Goal: Communication & Community: Answer question/provide support

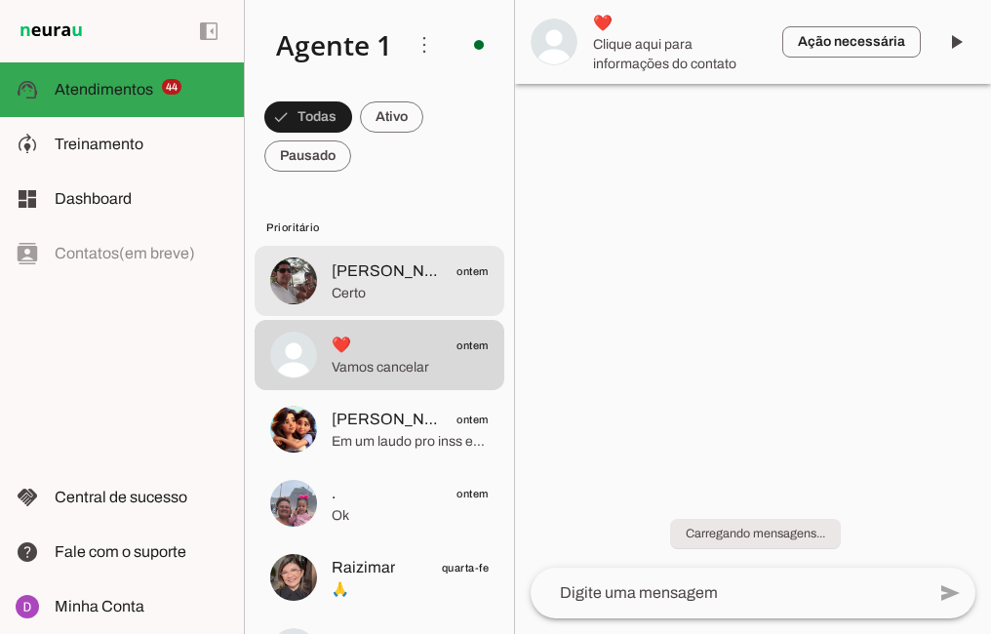
click at [384, 292] on span "Certo" at bounding box center [410, 294] width 157 height 20
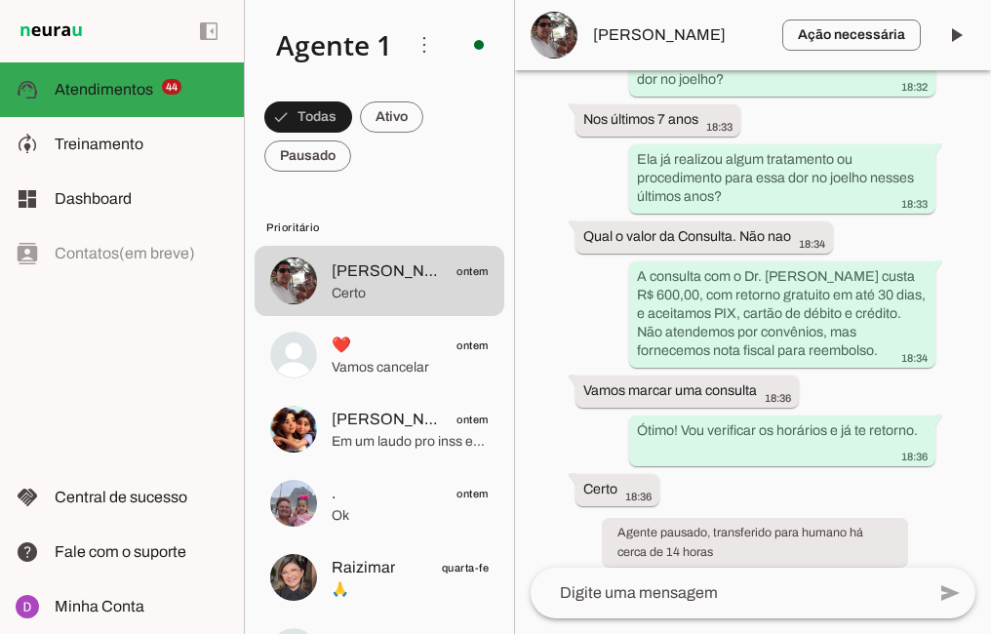
scroll to position [1695, 0]
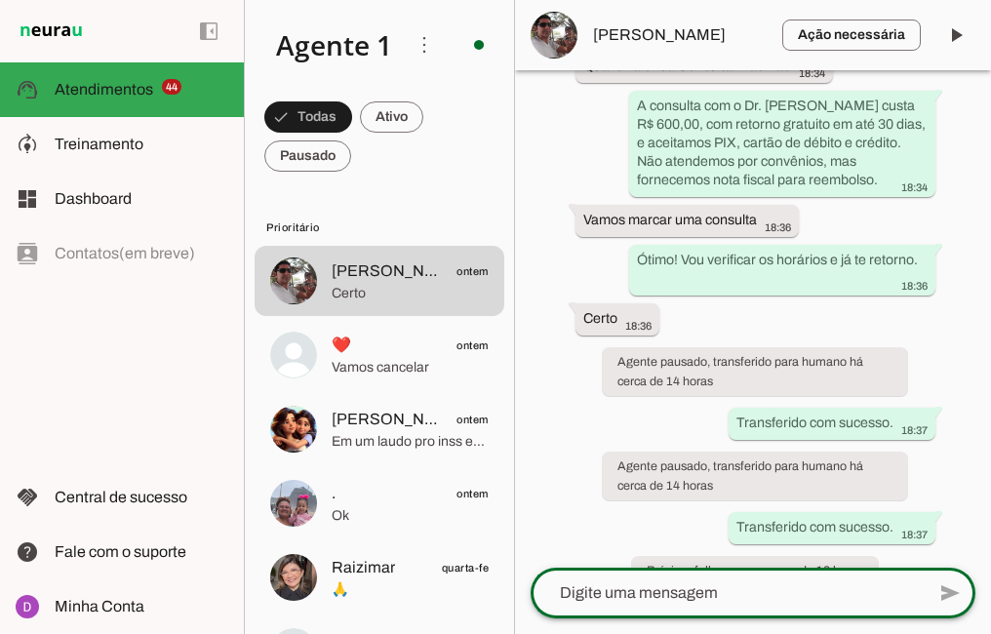
click at [676, 595] on textarea at bounding box center [728, 593] width 394 height 23
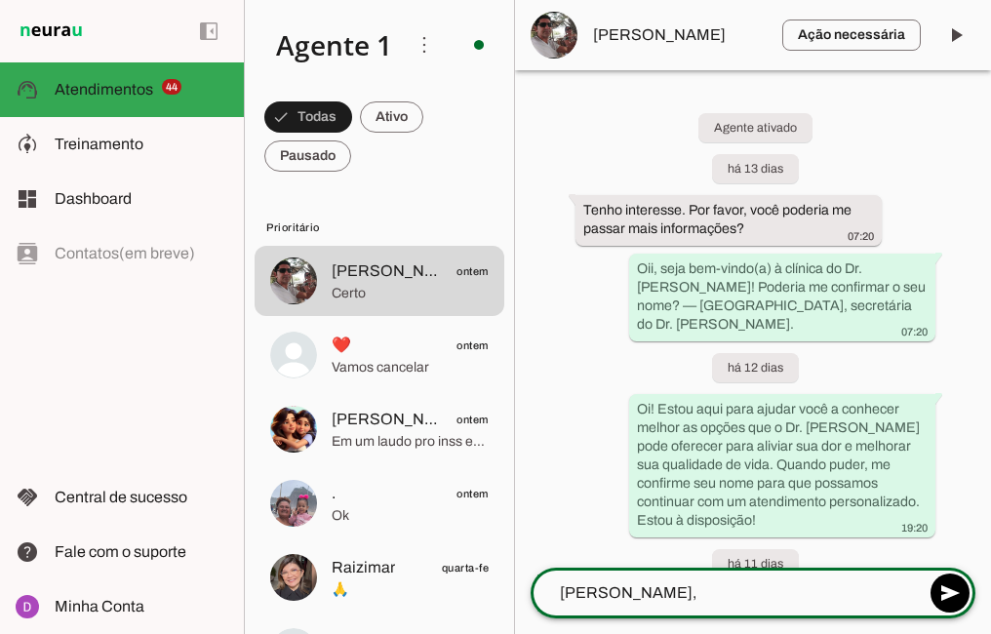
type textarea "[PERSON_NAME],"
type md-outlined-text-field "[PERSON_NAME],"
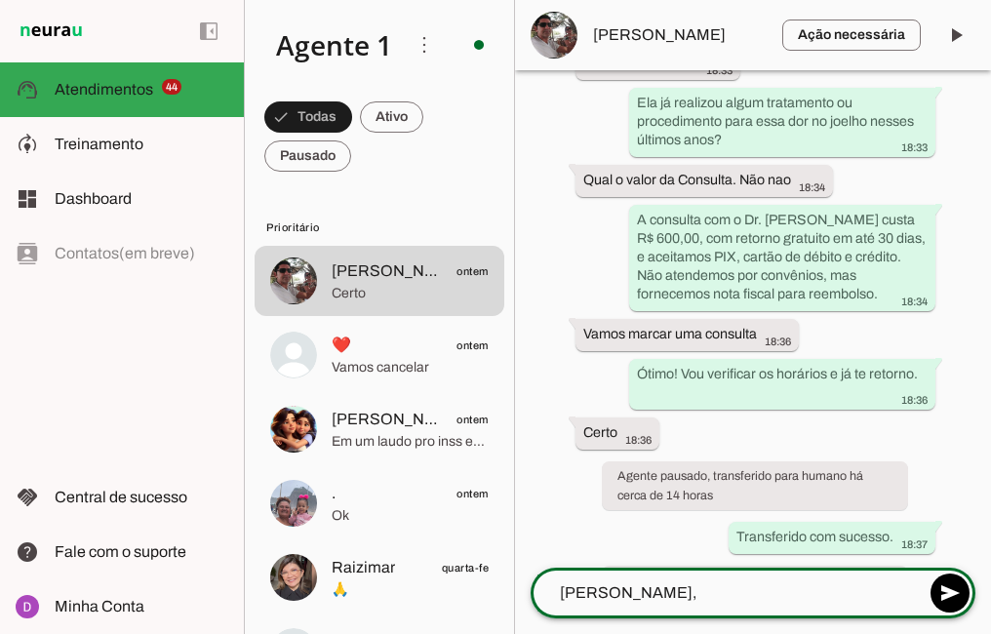
scroll to position [1695, 0]
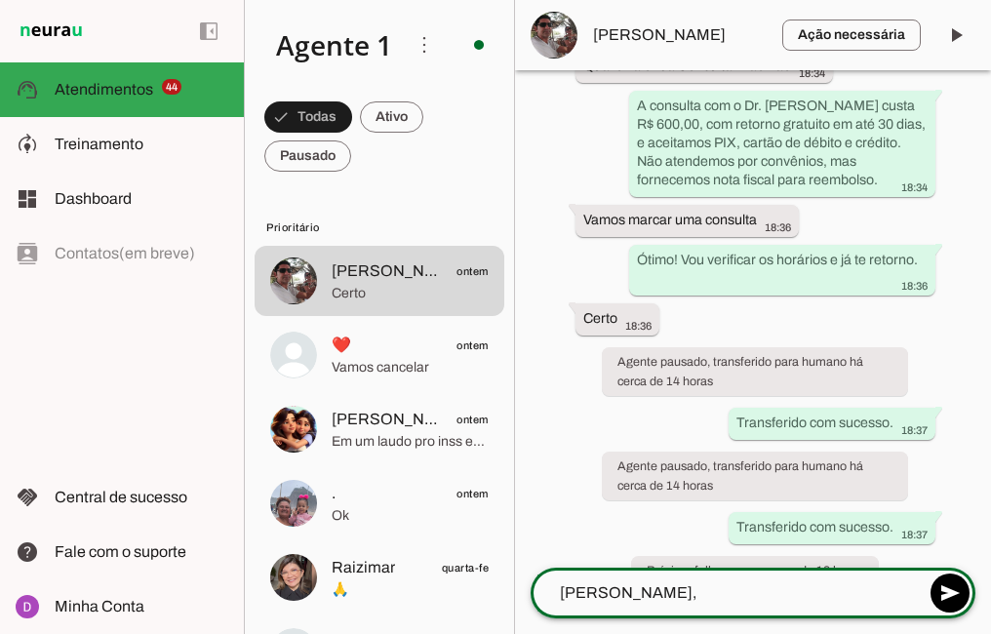
click at [659, 595] on textarea "[PERSON_NAME]," at bounding box center [728, 593] width 394 height 23
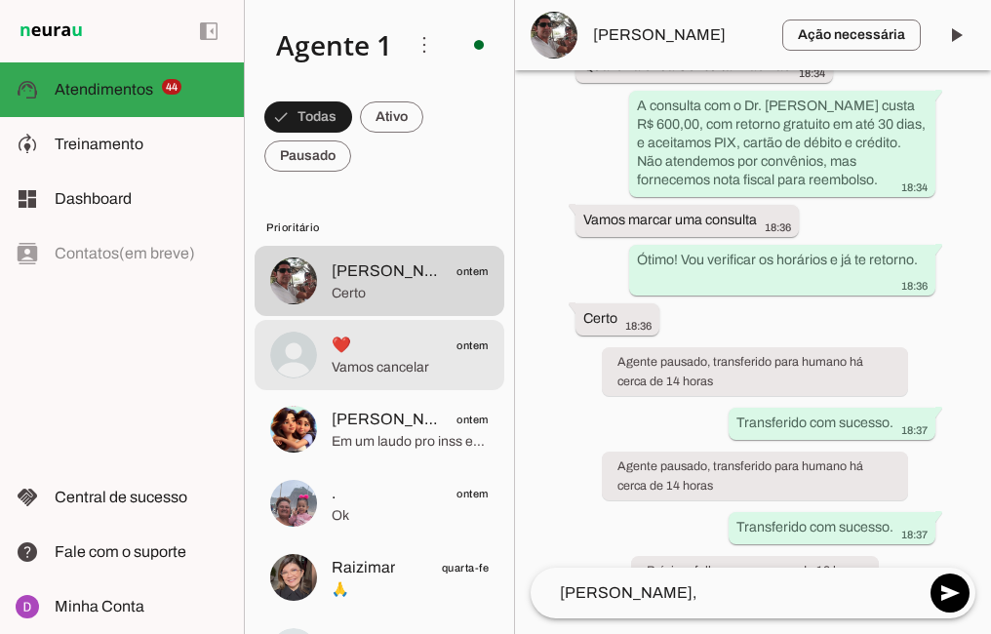
click at [371, 353] on span "❤️ ontem" at bounding box center [410, 346] width 157 height 24
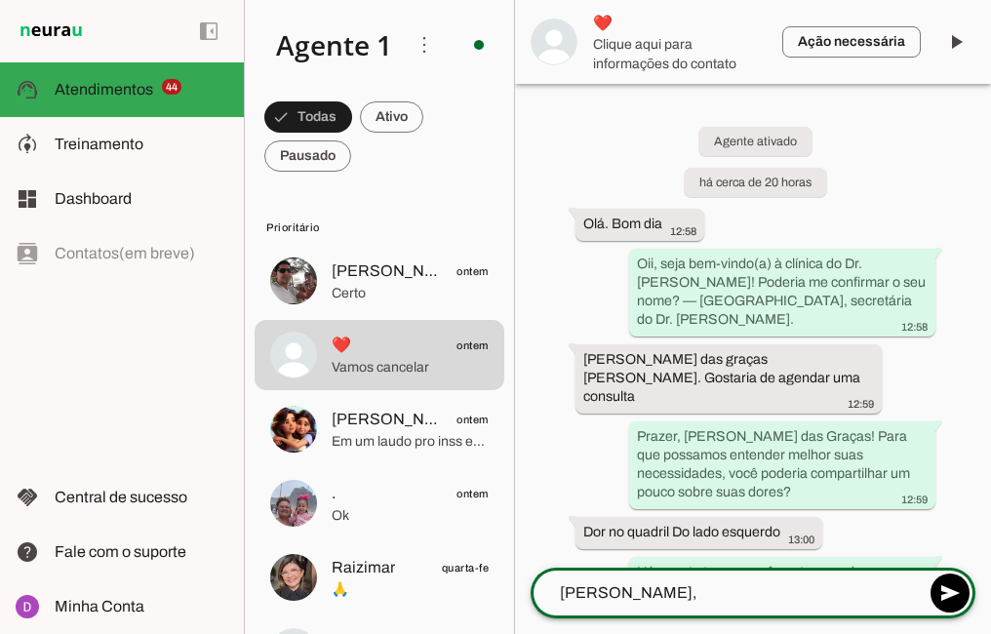
drag, startPoint x: 687, startPoint y: 595, endPoint x: 534, endPoint y: 589, distance: 153.3
click at [534, 589] on textarea "[PERSON_NAME]," at bounding box center [728, 593] width 394 height 23
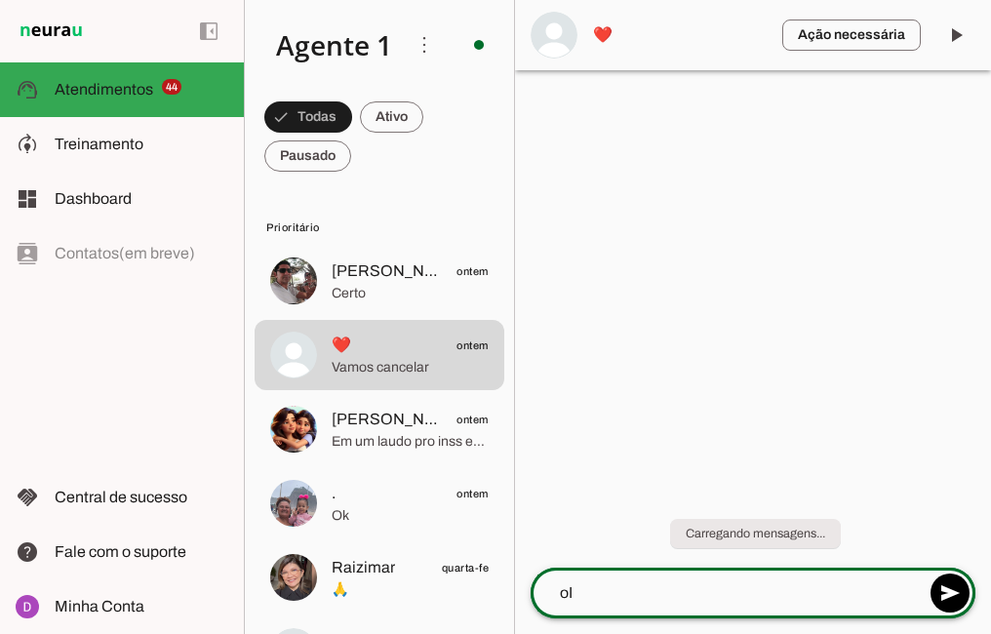
type textarea "o"
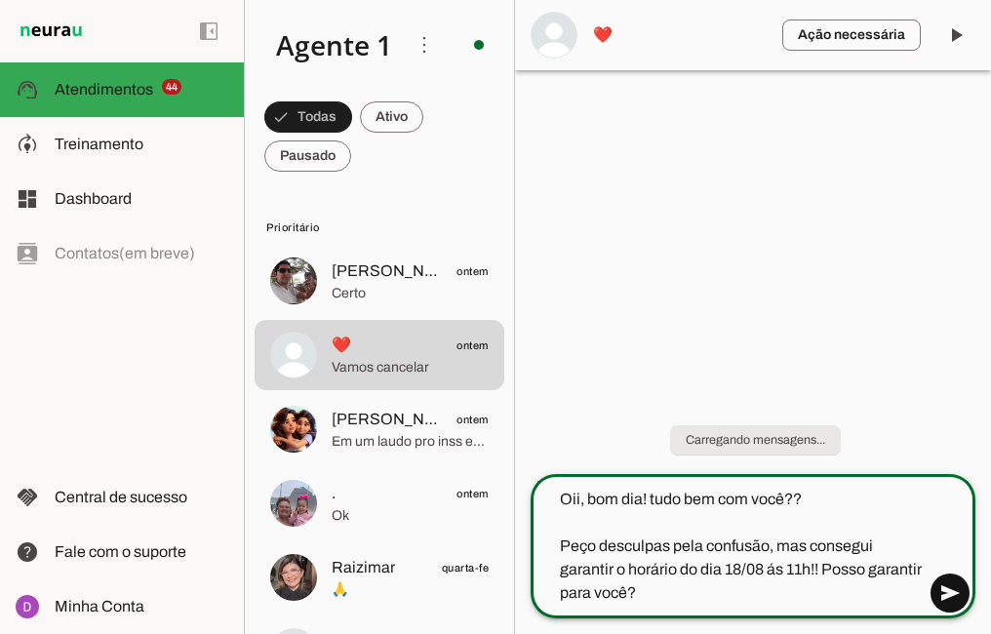
type textarea "Oii, bom dia! tudo bem com você?? Peço desculpas pela confusão, mas consegui ga…"
type md-outlined-text-field "Oii, bom dia! tudo bem com você?? Peço desculpas pela confusão, mas consegui ga…"
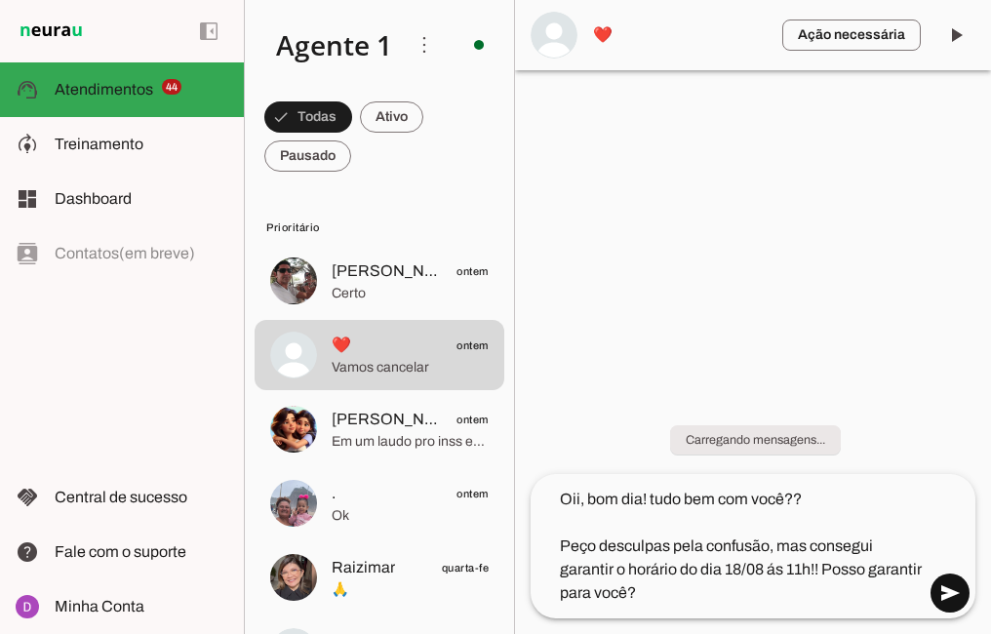
click at [951, 589] on span at bounding box center [950, 593] width 47 height 47
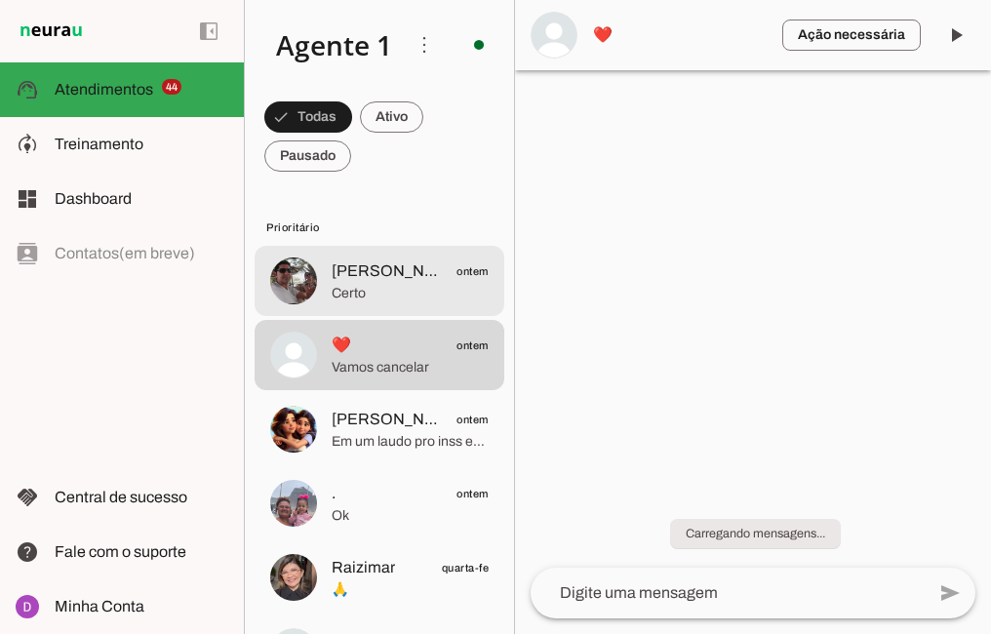
click at [339, 301] on span "Certo" at bounding box center [410, 294] width 157 height 20
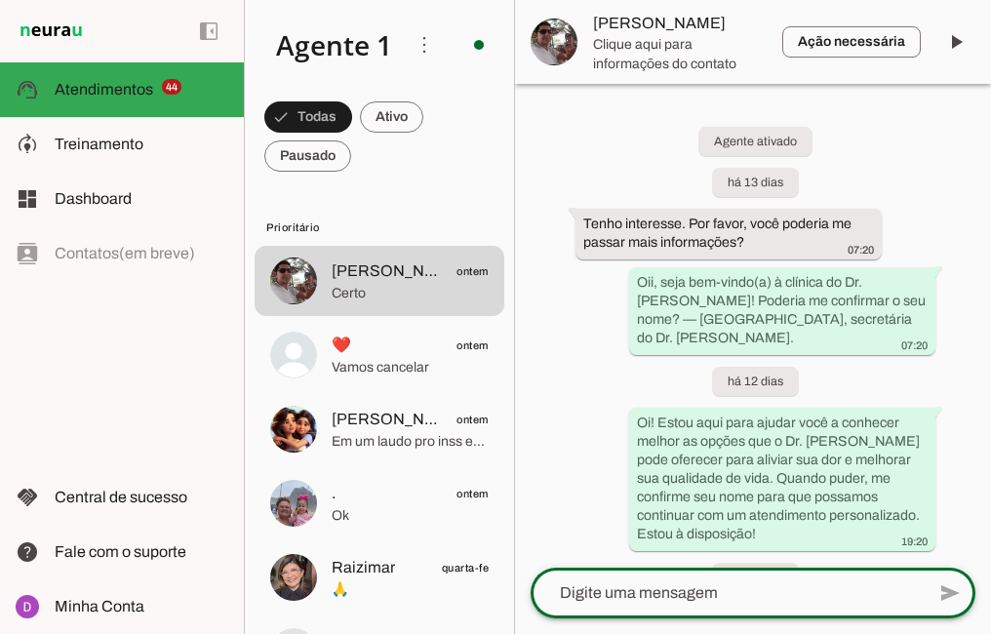
click at [644, 600] on textarea at bounding box center [728, 593] width 394 height 23
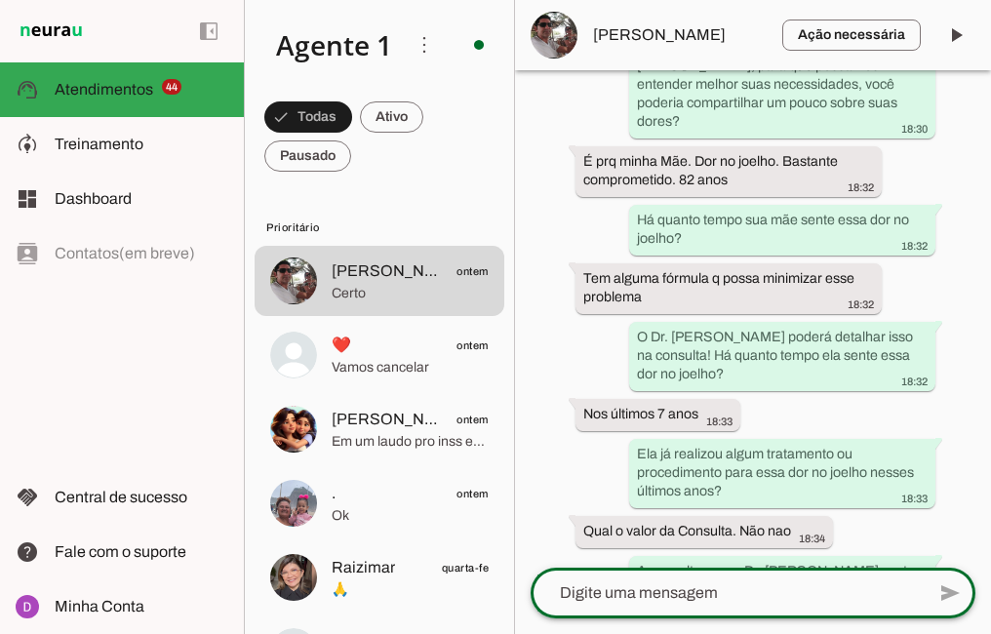
scroll to position [1695, 0]
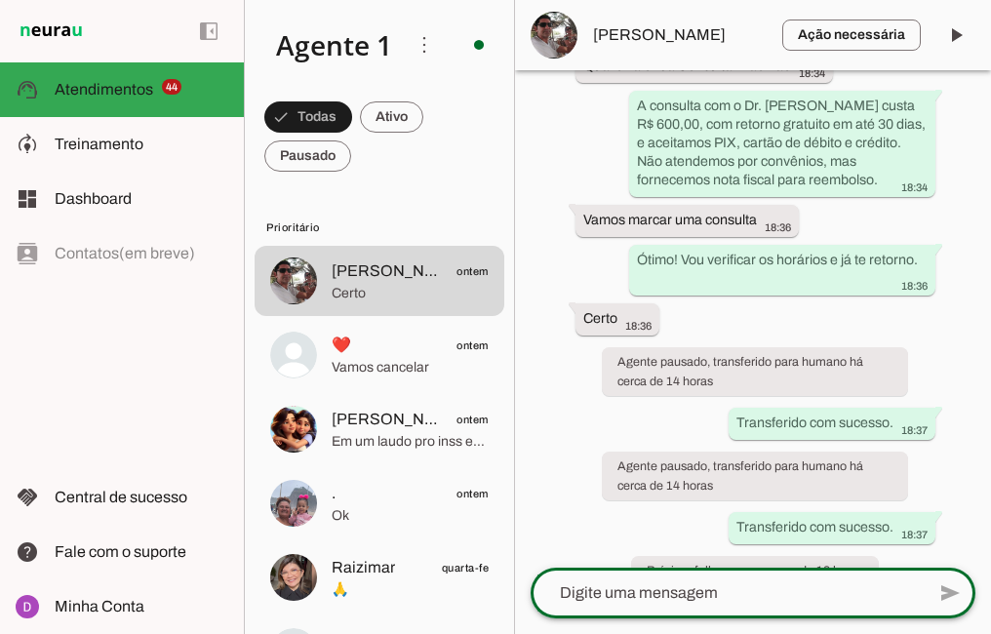
click at [692, 588] on textarea at bounding box center [728, 593] width 394 height 23
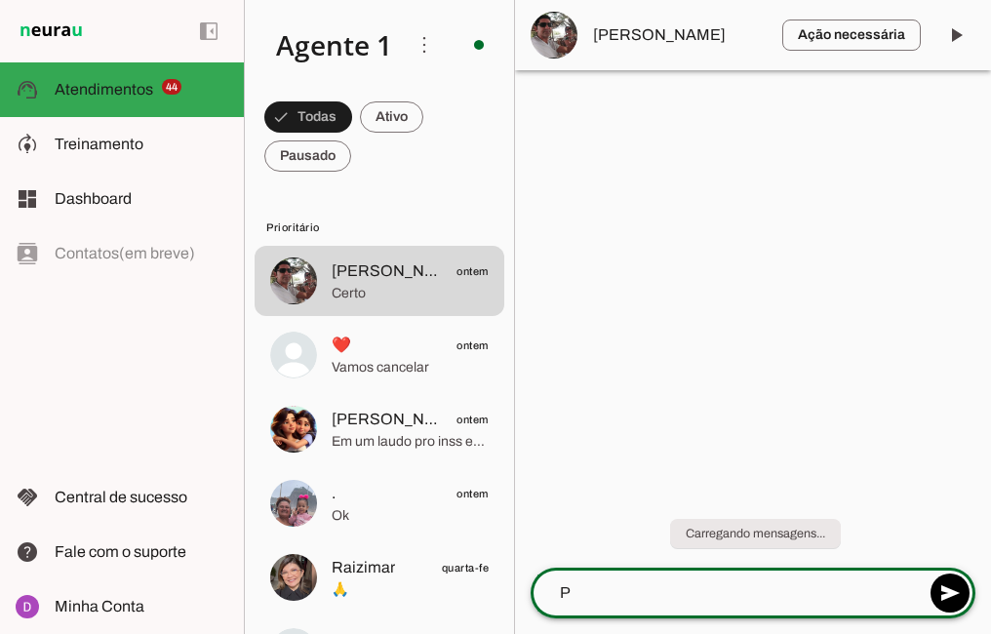
scroll to position [0, 0]
type textarea "P"
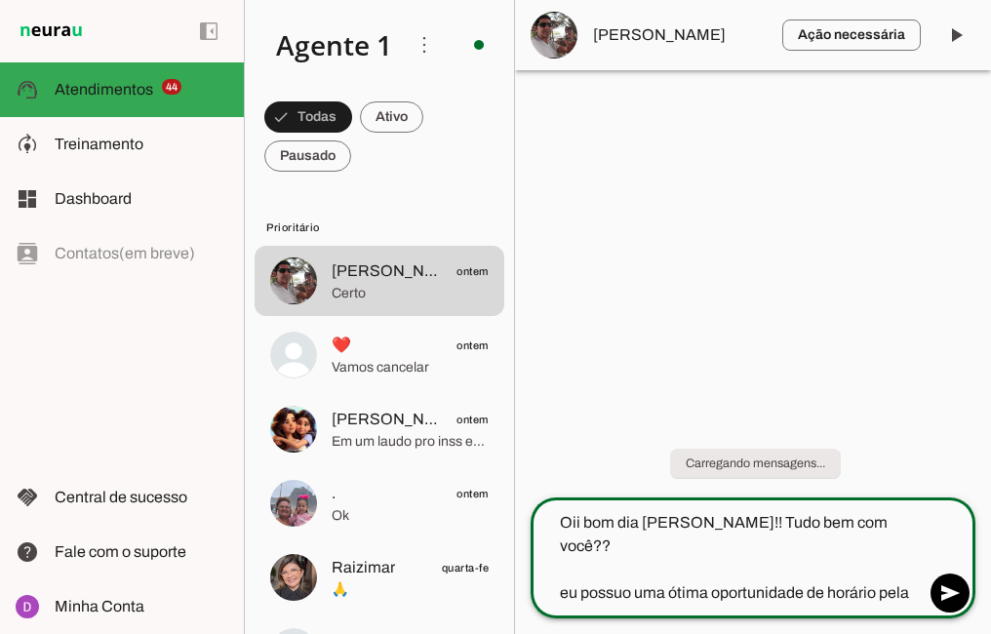
type textarea "Oii bom dia [PERSON_NAME]!! Tudo bem com você?? eu possuo uma ótima oportunidad…"
type md-outlined-text-field "Oii bom dia [PERSON_NAME]!! Tudo bem com você?? eu possuo uma ótima oportunidad…"
type textarea "Oii bom dia [PERSON_NAME]!! Tudo bem com você?? eu possuo uma ótima oportunidad…"
type md-outlined-text-field "Oii bom dia [PERSON_NAME]!! Tudo bem com você?? eu possuo uma ótima oportunidad…"
click at [942, 595] on span at bounding box center [950, 593] width 47 height 47
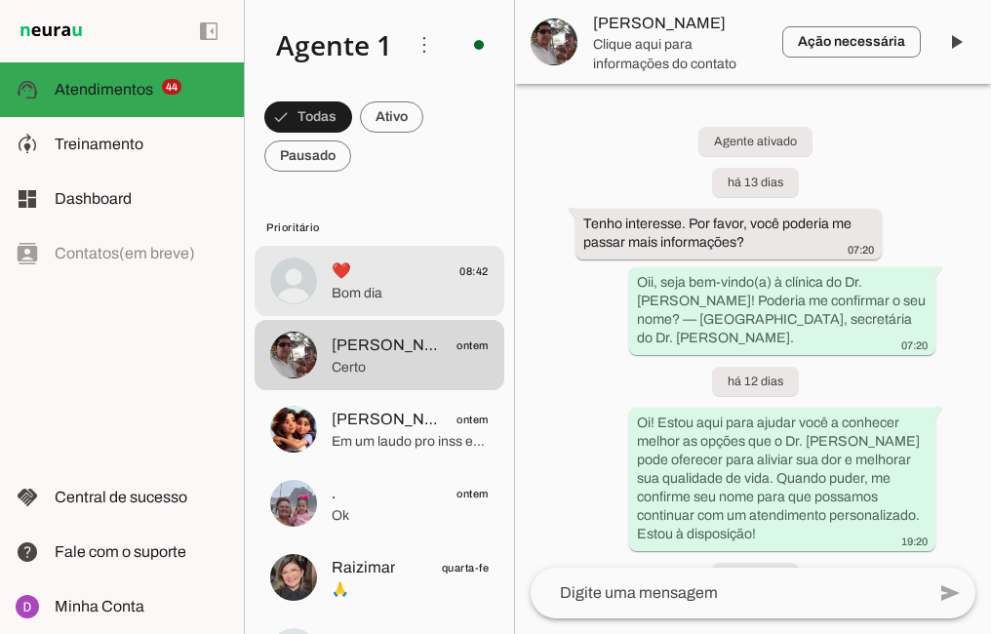
click at [392, 282] on span "❤️ 08:42" at bounding box center [410, 272] width 157 height 24
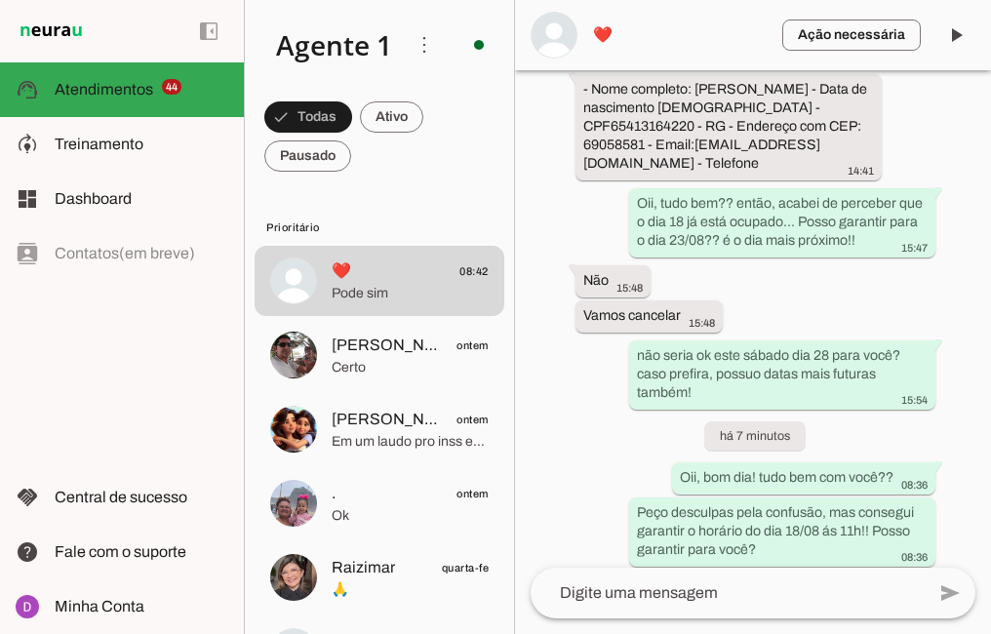
scroll to position [2216, 0]
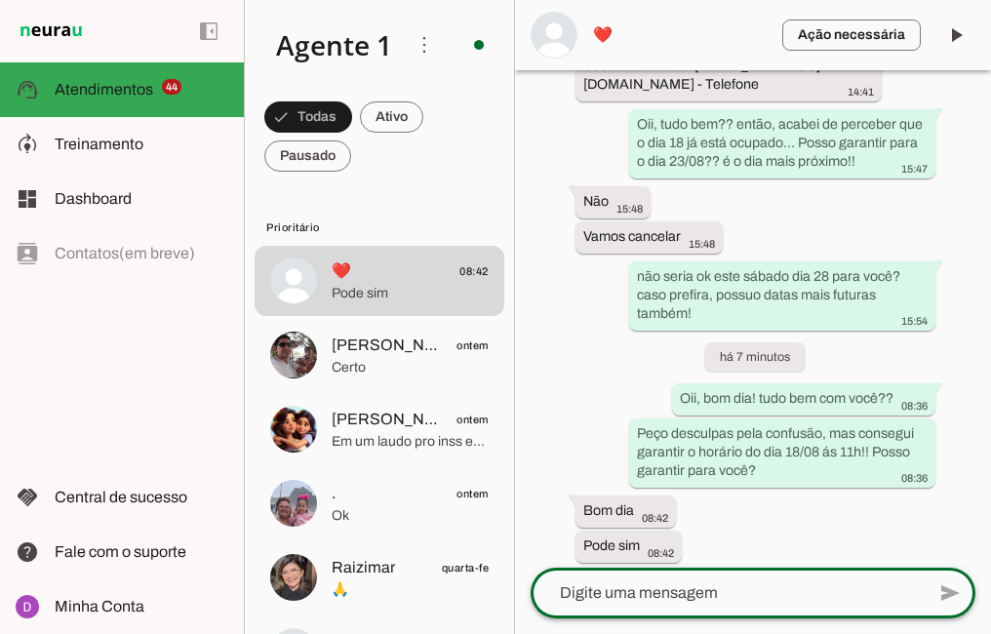
click at [738, 586] on textarea at bounding box center [728, 593] width 394 height 23
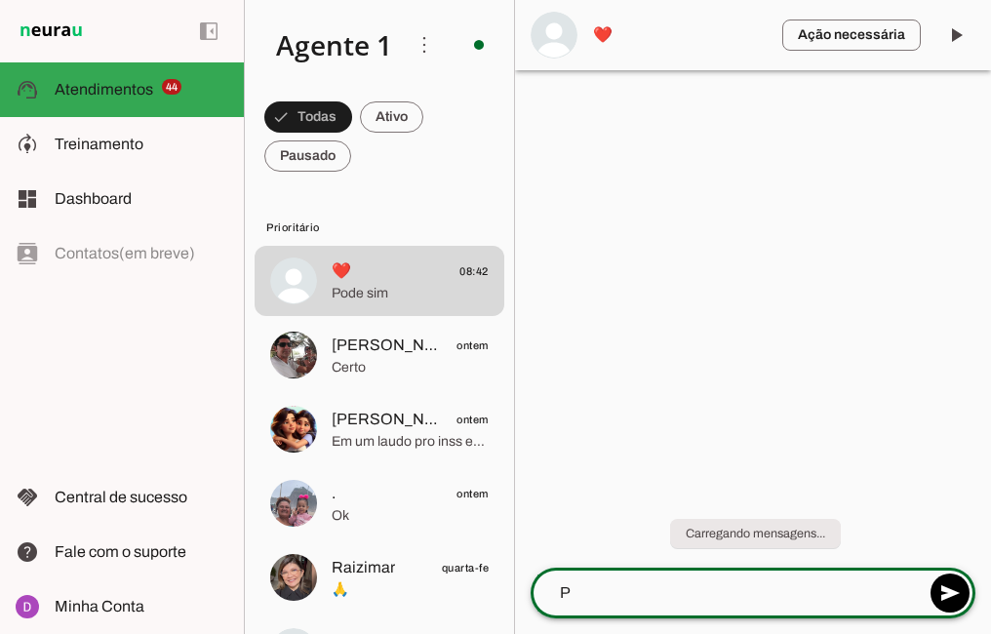
scroll to position [0, 0]
type textarea "Perfeito!!"
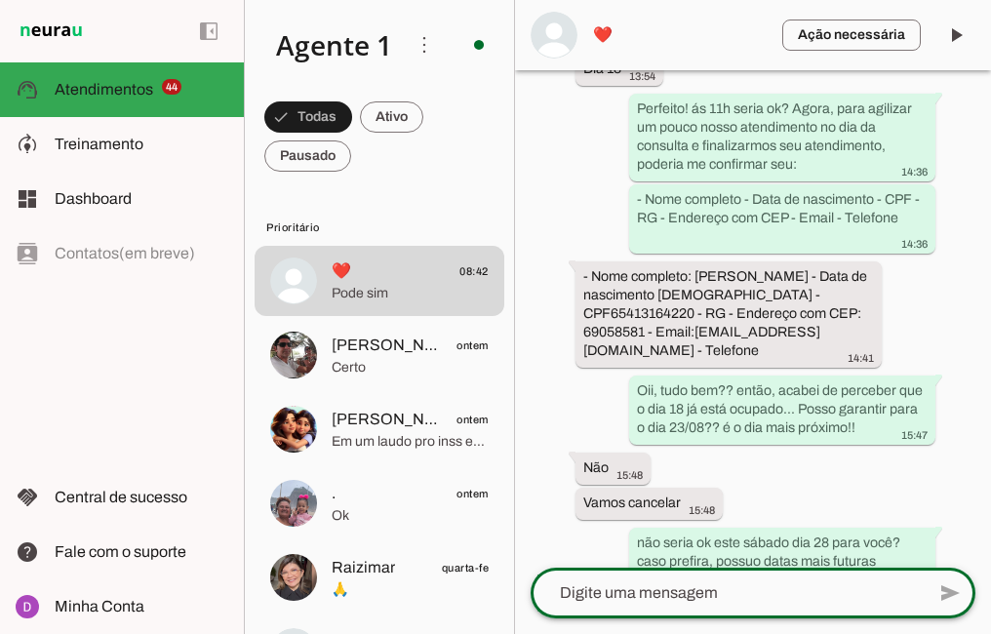
scroll to position [2005, 0]
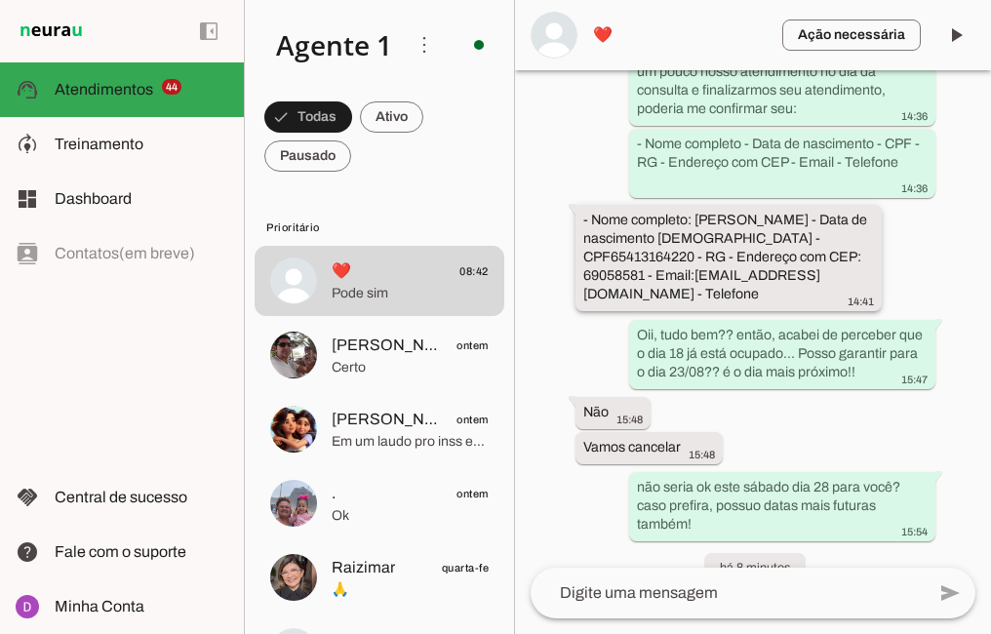
drag, startPoint x: 698, startPoint y: 142, endPoint x: 862, endPoint y: 149, distance: 164.1
click at [862, 211] on div "- Nome completo: [PERSON_NAME] - Data de nascimento [DEMOGRAPHIC_DATA] - CPF654…" at bounding box center [729, 260] width 291 height 99
drag, startPoint x: 769, startPoint y: 161, endPoint x: 834, endPoint y: 165, distance: 65.5
click at [0, 0] on slot "- Nome completo: [PERSON_NAME] - Data de nascimento [DEMOGRAPHIC_DATA] - CPF654…" at bounding box center [0, 0] width 0 height 0
click at [606, 34] on span "❤️" at bounding box center [680, 34] width 174 height 23
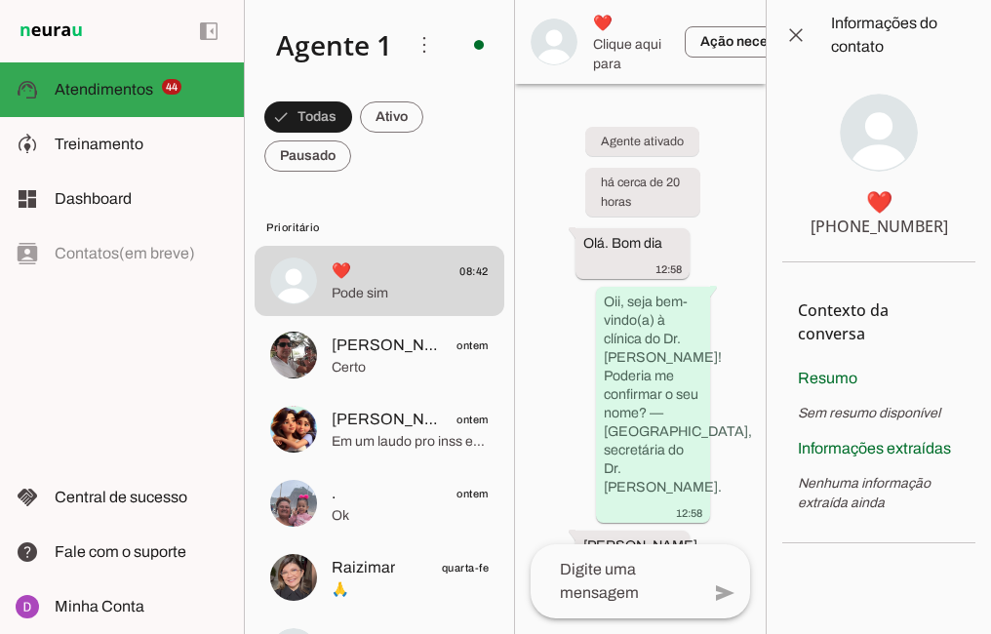
drag, startPoint x: 837, startPoint y: 225, endPoint x: 952, endPoint y: 224, distance: 115.2
click at [952, 224] on section "❤️ [PHONE_NUMBER]" at bounding box center [879, 166] width 193 height 192
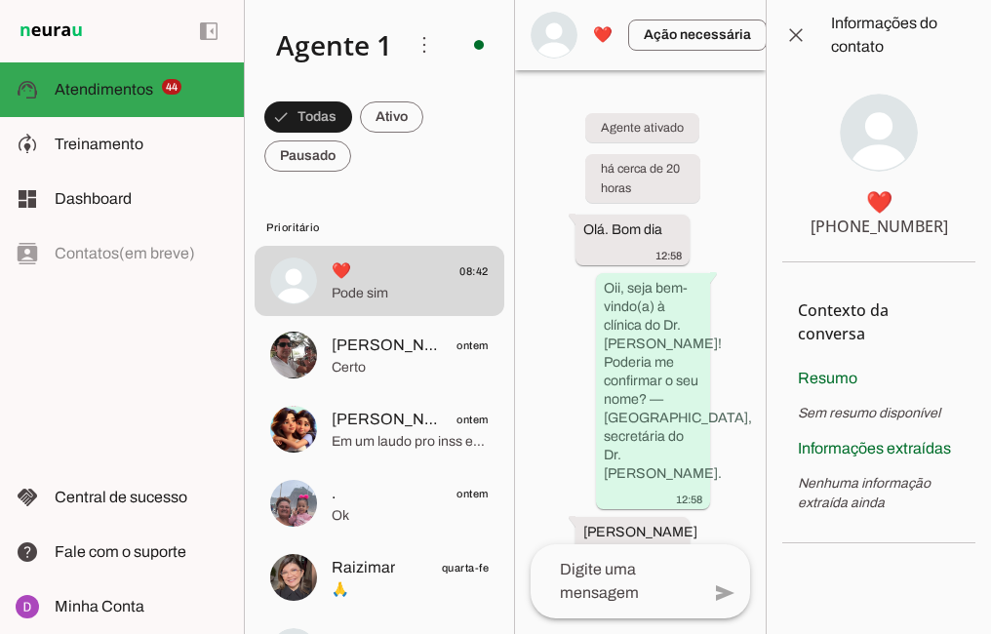
drag, startPoint x: 829, startPoint y: 227, endPoint x: 941, endPoint y: 225, distance: 112.2
click at [941, 225] on section "❤️ [PHONE_NUMBER]" at bounding box center [879, 166] width 193 height 192
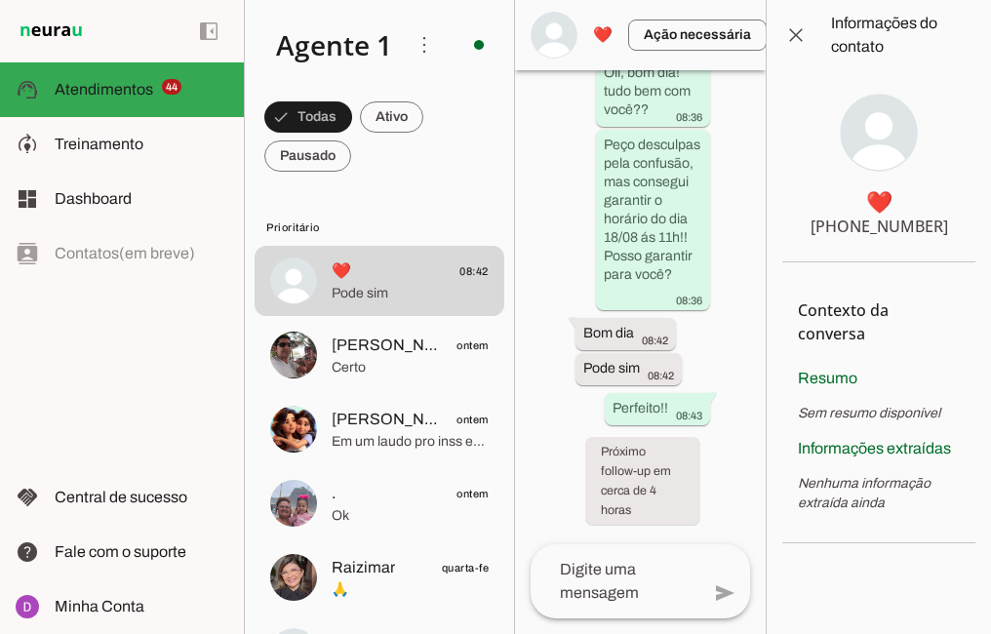
scroll to position [5886, 0]
click at [852, 213] on section "❤️ [PHONE_NUMBER]" at bounding box center [879, 166] width 193 height 192
drag, startPoint x: 854, startPoint y: 228, endPoint x: 971, endPoint y: 225, distance: 117.1
click at [971, 225] on section "❤️ [PHONE_NUMBER]" at bounding box center [879, 166] width 193 height 192
click at [793, 45] on span at bounding box center [796, 35] width 47 height 47
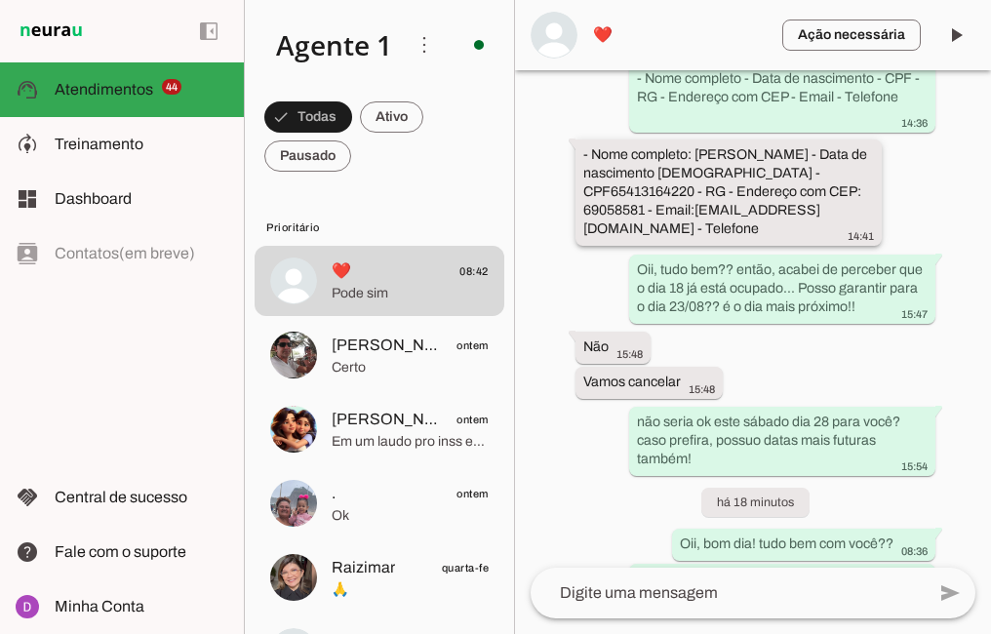
scroll to position [2067, 0]
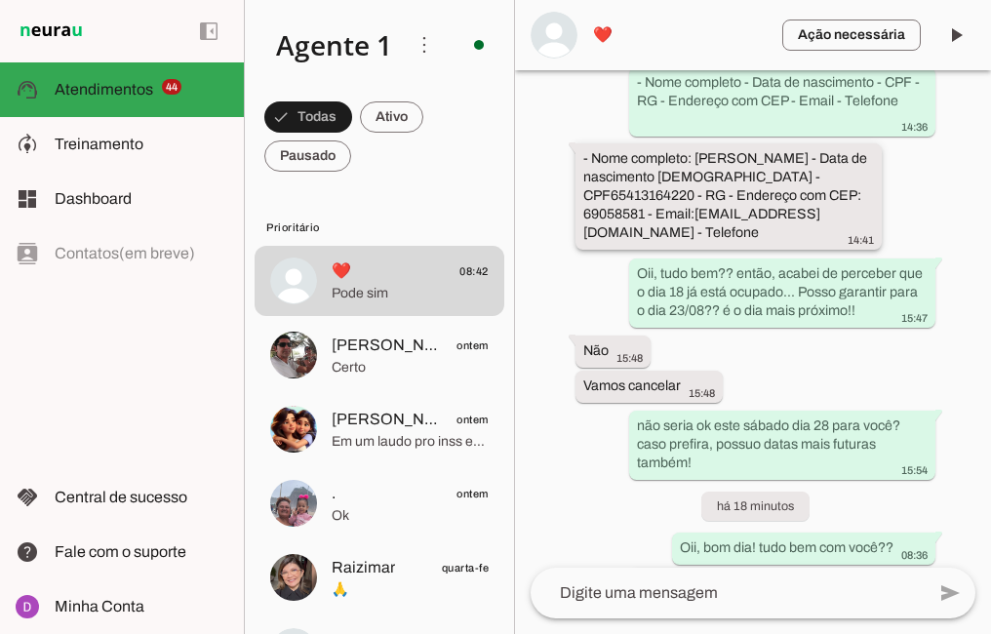
drag, startPoint x: 695, startPoint y: 78, endPoint x: 633, endPoint y: 106, distance: 67.7
click at [0, 0] on slot "- Nome completo: [PERSON_NAME] - Data de nascimento [DEMOGRAPHIC_DATA] - CPF654…" at bounding box center [0, 0] width 0 height 0
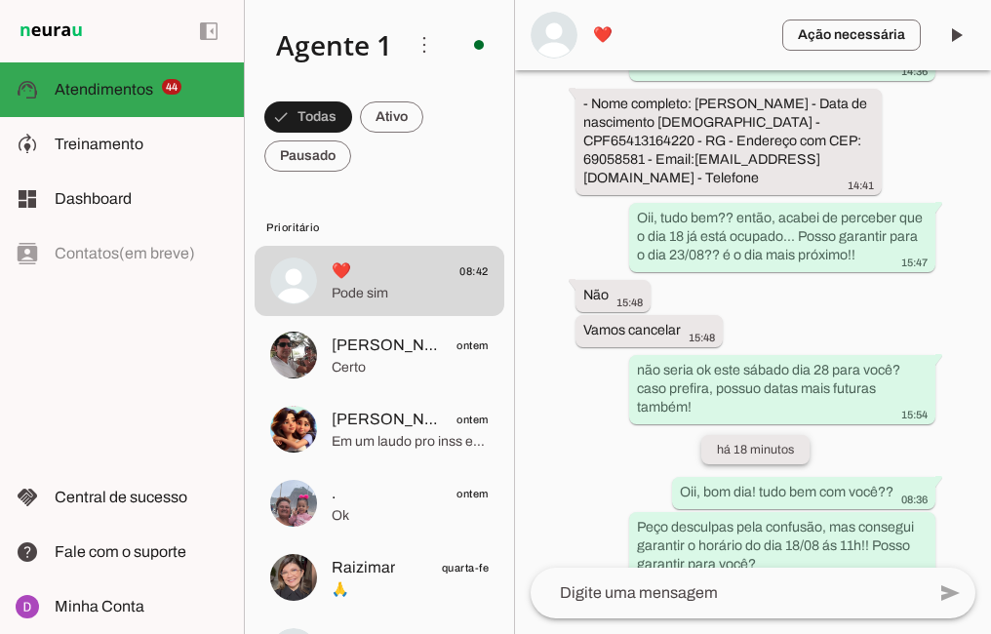
scroll to position [2251, 0]
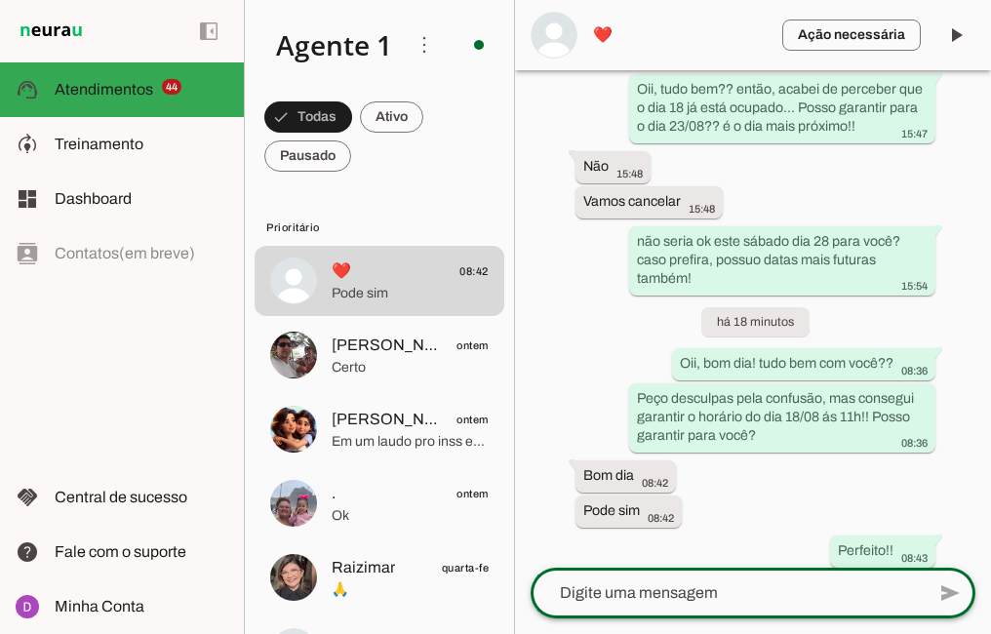
click at [726, 586] on textarea at bounding box center [728, 593] width 394 height 23
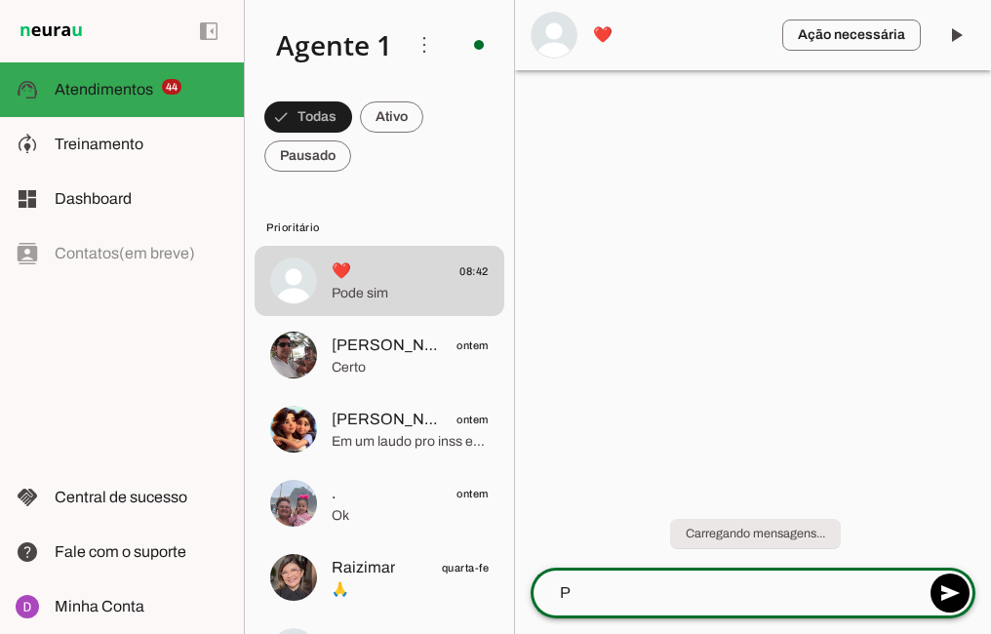
scroll to position [0, 0]
type textarea "Perfeito! Consulta agendada para dia 18/08 ás 11h!"
type md-outlined-text-field "Perfeito! Consulta agendada para dia 18/08 ás 11h!"
click at [948, 601] on span at bounding box center [950, 593] width 47 height 47
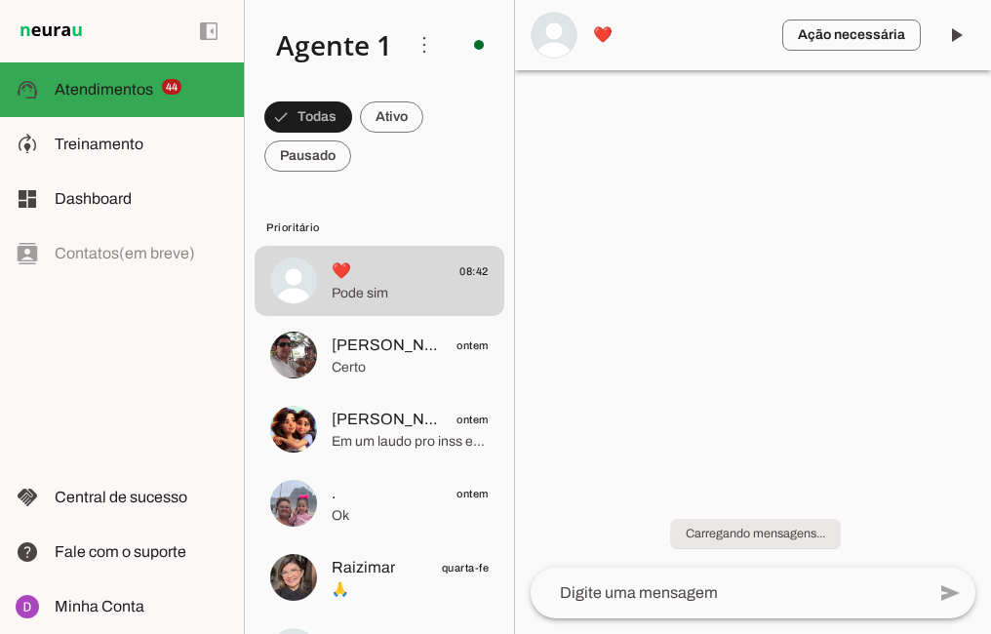
click at [804, 595] on textarea at bounding box center [728, 593] width 394 height 23
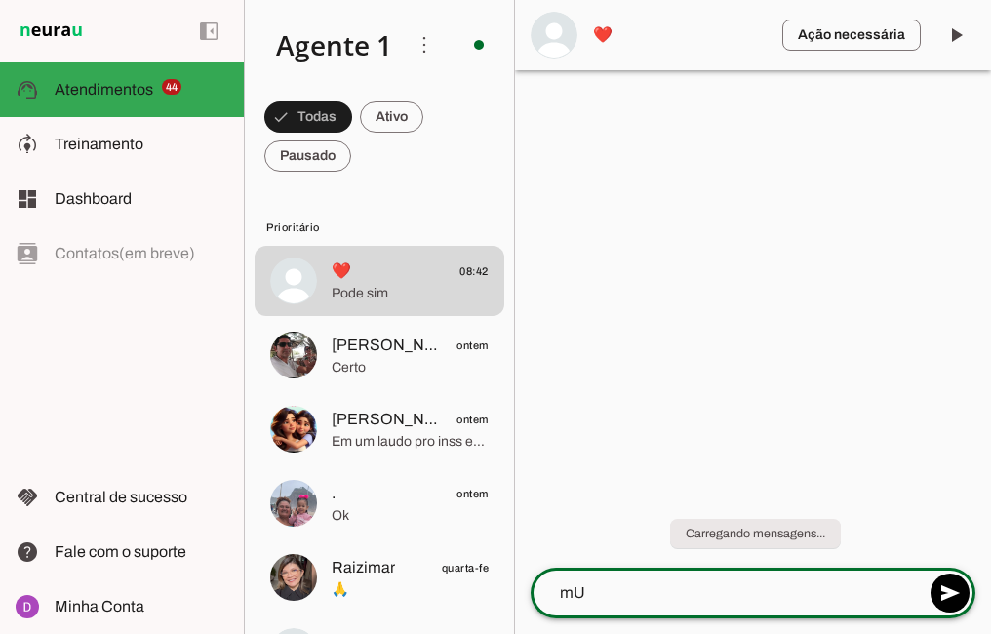
type textarea "m"
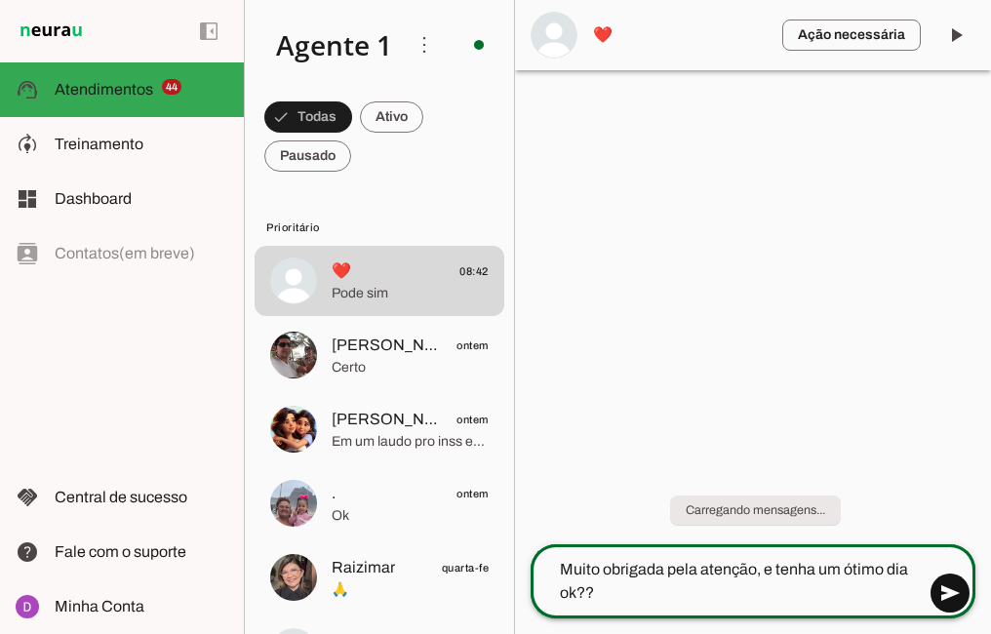
type textarea "Muito obrigada pela atenção, e tenha um ótimo dia ok??"
type md-outlined-text-field "Muito obrigada pela atenção, e tenha um ótimo dia ok??"
click at [950, 594] on span at bounding box center [950, 593] width 47 height 47
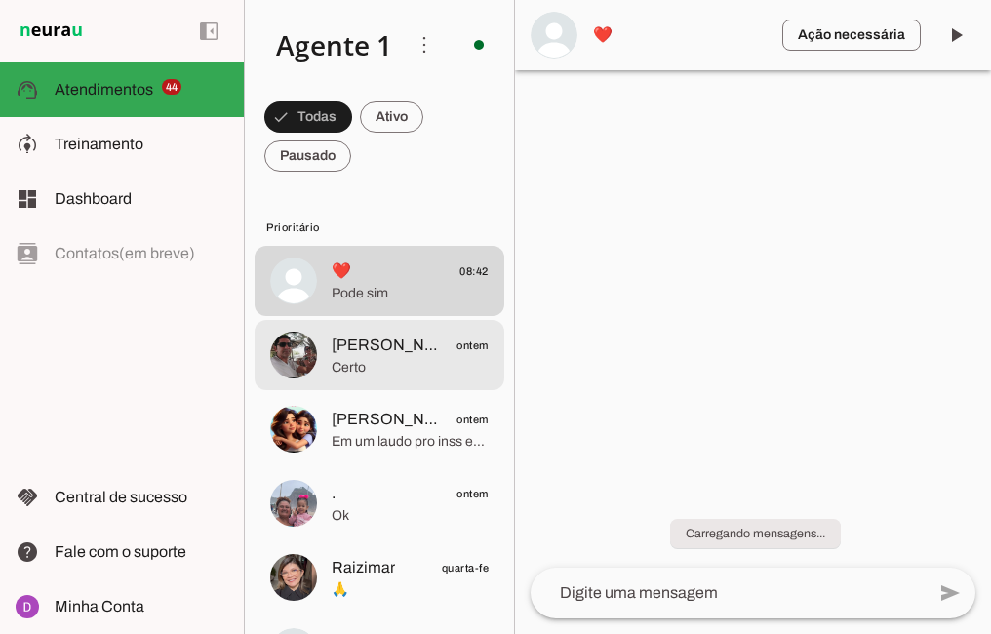
click at [360, 350] on span "[PERSON_NAME]" at bounding box center [388, 345] width 113 height 23
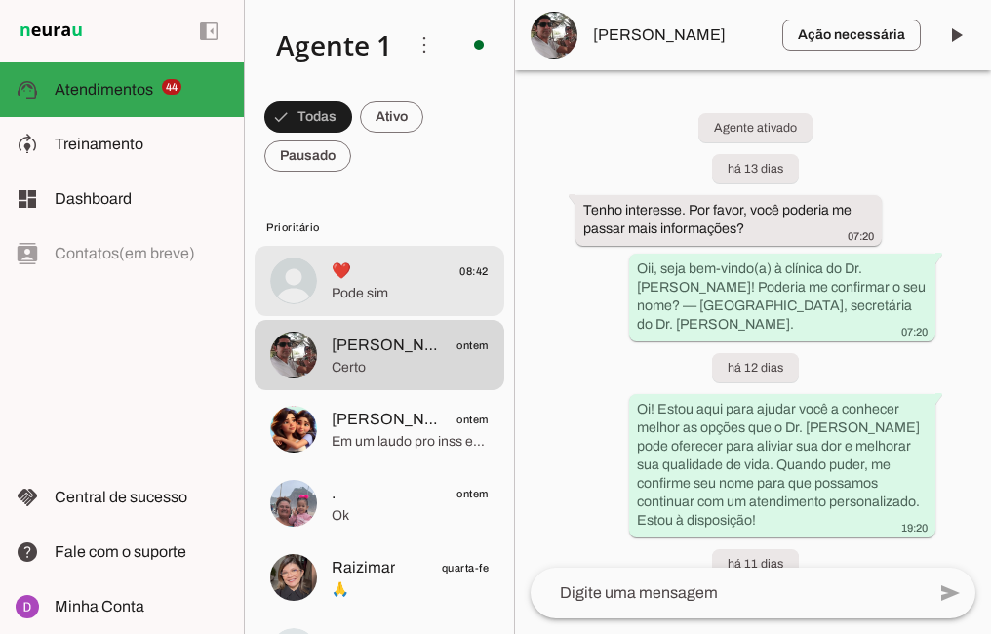
click at [356, 279] on span "❤️ 08:42" at bounding box center [410, 272] width 157 height 24
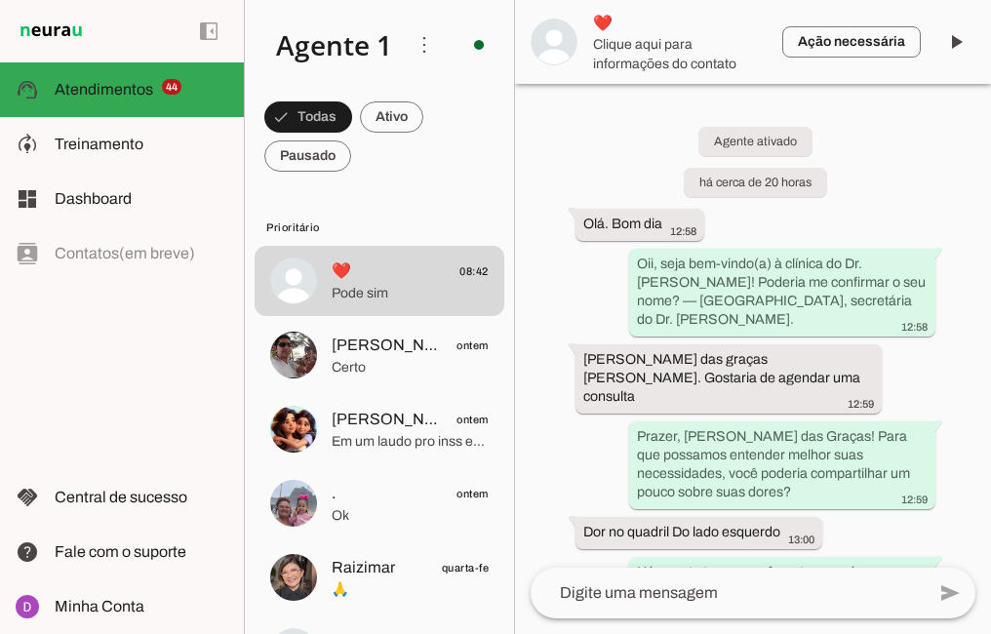
scroll to position [2377, 0]
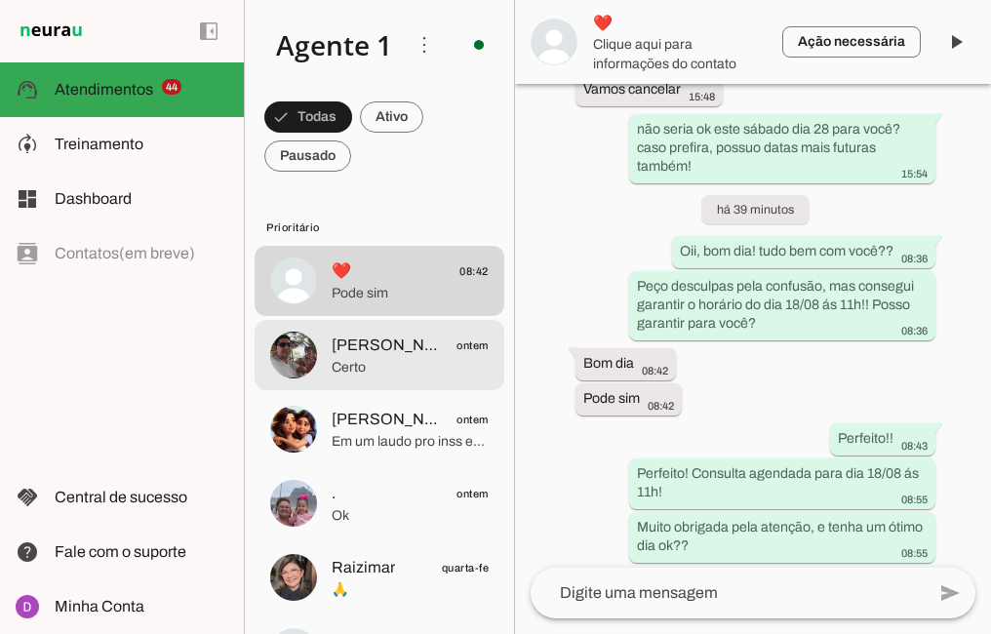
click at [398, 352] on span "[PERSON_NAME] ontem" at bounding box center [410, 346] width 157 height 24
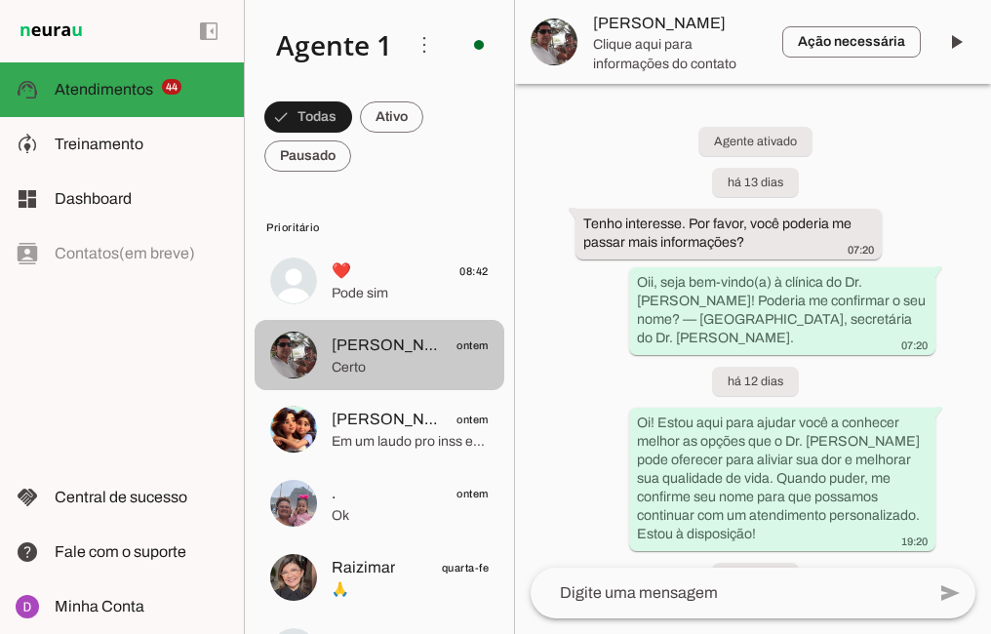
scroll to position [1884, 0]
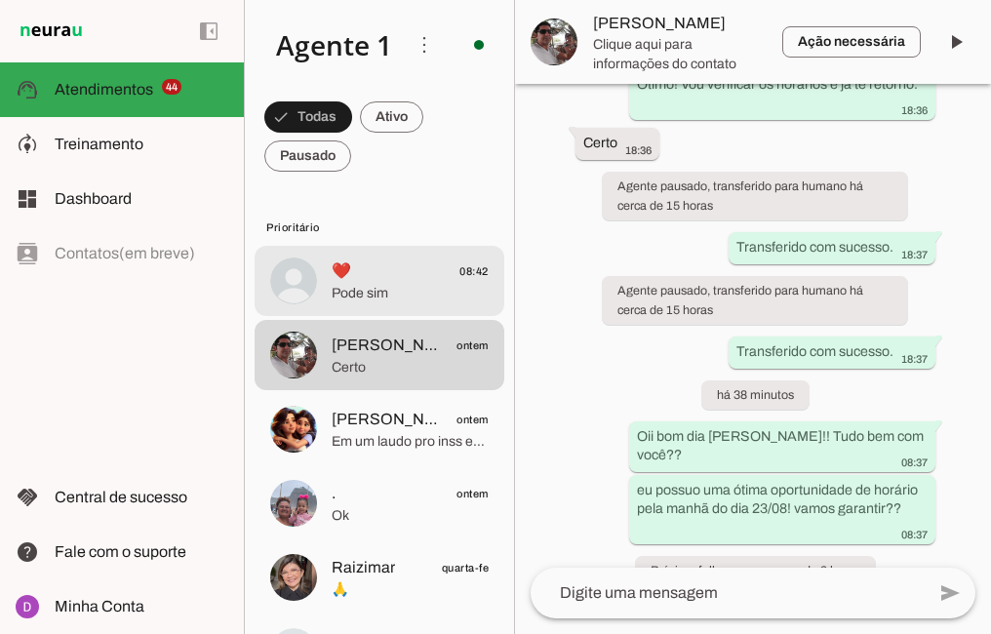
click at [364, 279] on span "❤️ 08:42" at bounding box center [410, 272] width 157 height 24
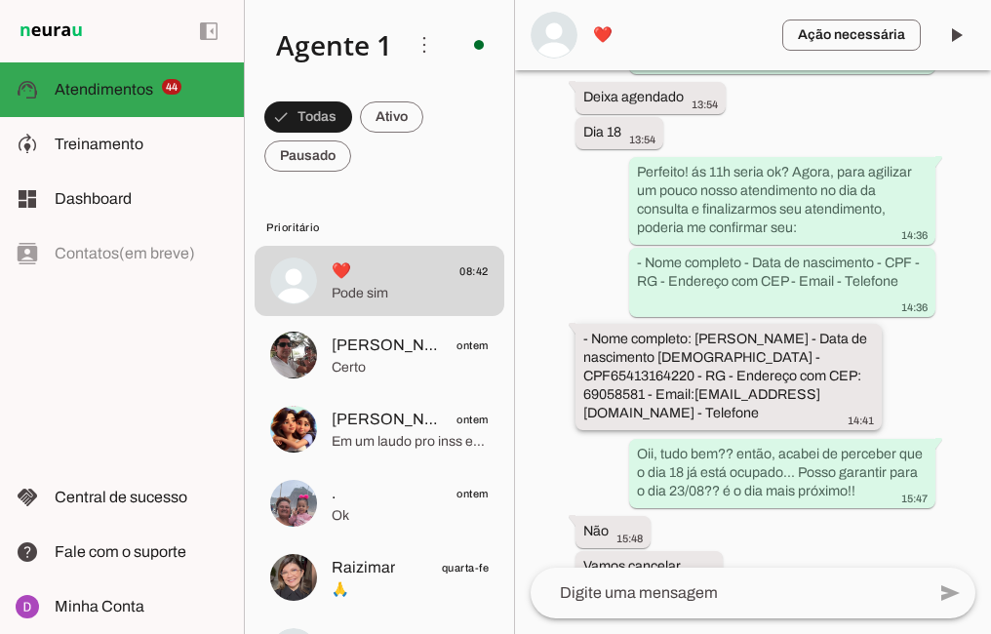
scroll to position [1942, 0]
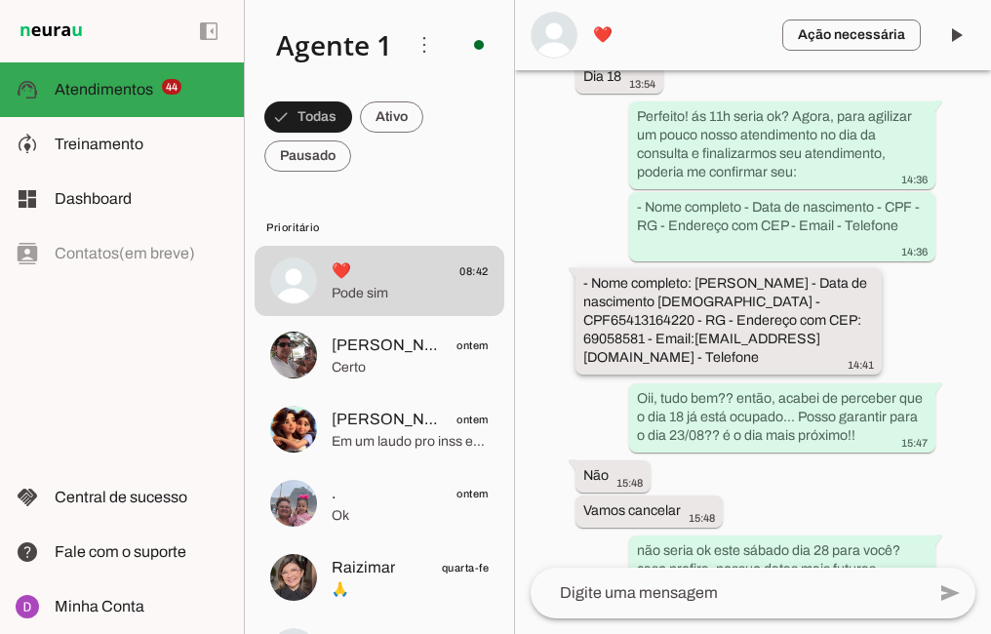
drag, startPoint x: 649, startPoint y: 171, endPoint x: 569, endPoint y: 207, distance: 87.8
click at [569, 207] on div "Agente ativado há cerca de 20 horas [GEOGRAPHIC_DATA]. Bom dia 12:58 Oii, seja …" at bounding box center [753, 319] width 476 height 498
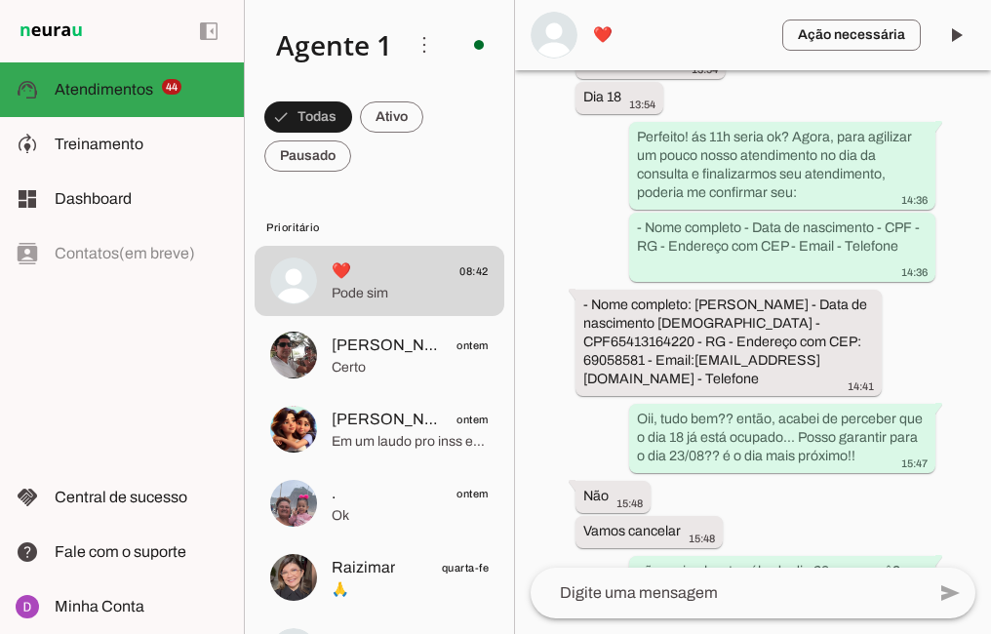
scroll to position [1977, 0]
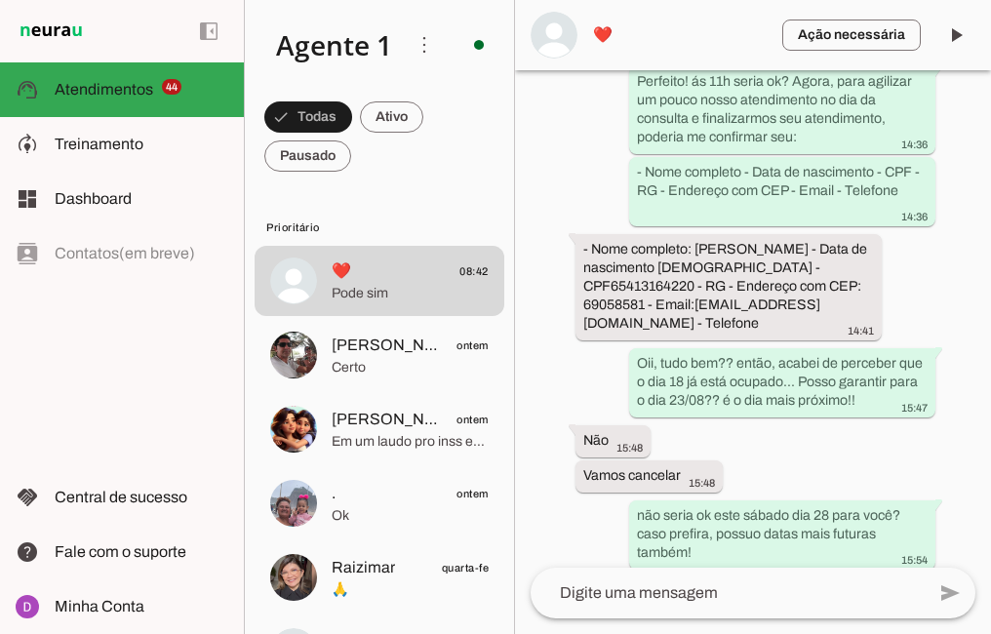
click at [610, 43] on span "❤️" at bounding box center [680, 34] width 174 height 23
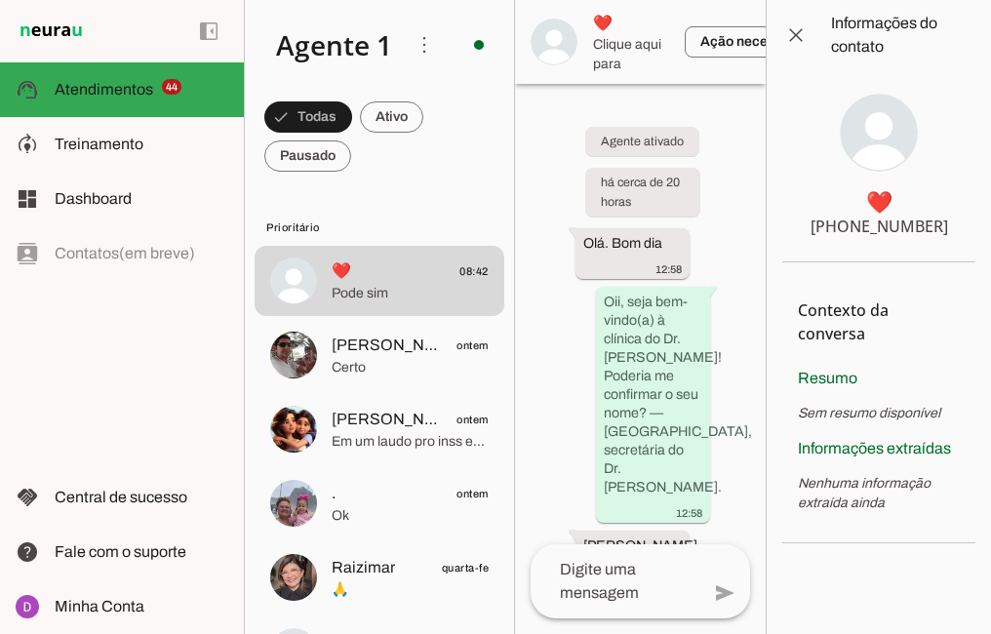
drag, startPoint x: 829, startPoint y: 224, endPoint x: 946, endPoint y: 232, distance: 117.4
click at [946, 232] on section "❤️ [PHONE_NUMBER]" at bounding box center [879, 166] width 193 height 192
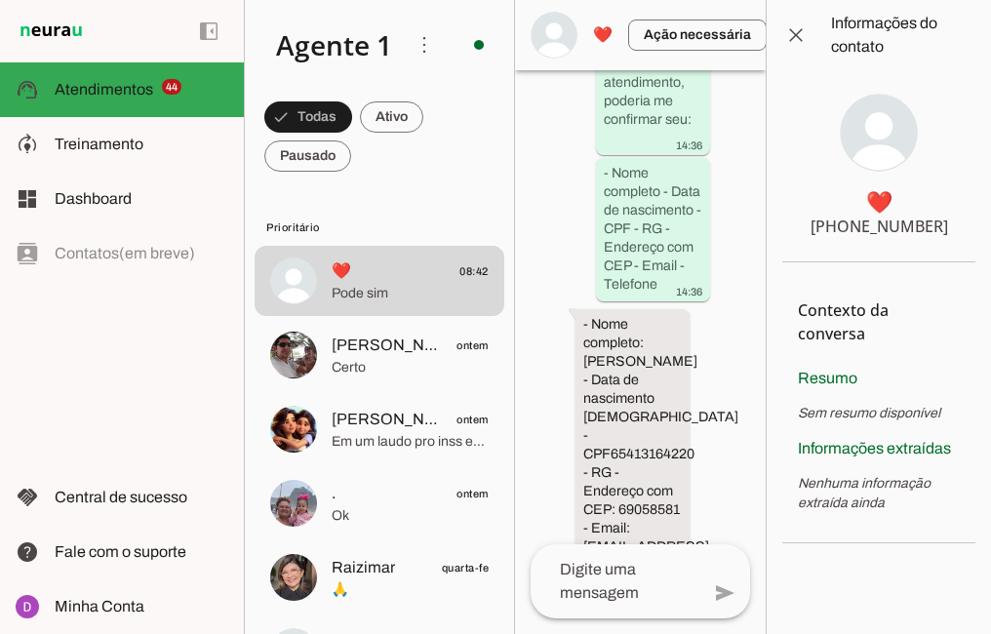
scroll to position [6123, 0]
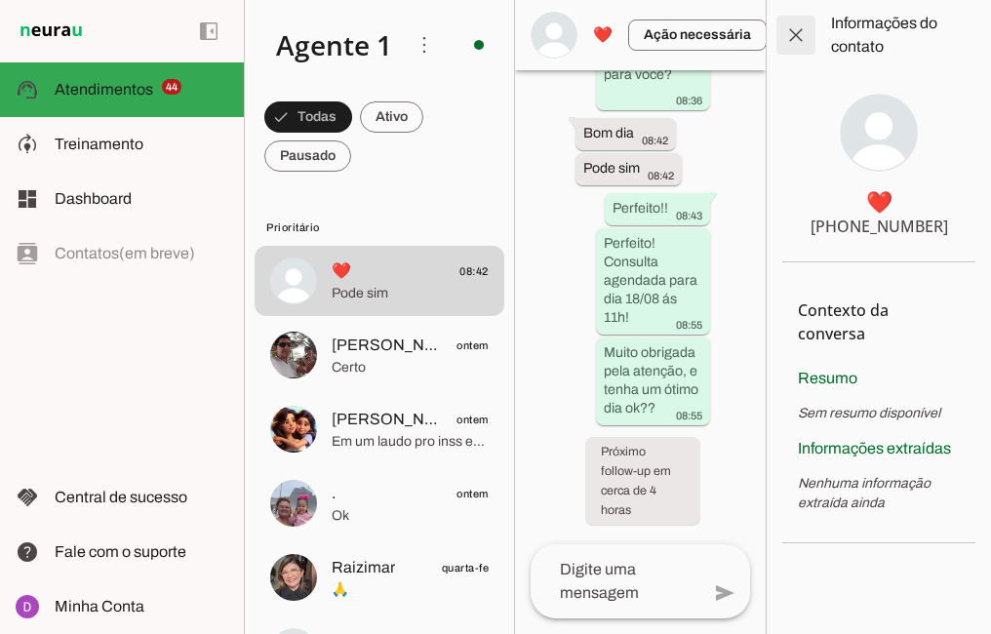
click at [811, 38] on span at bounding box center [796, 35] width 47 height 47
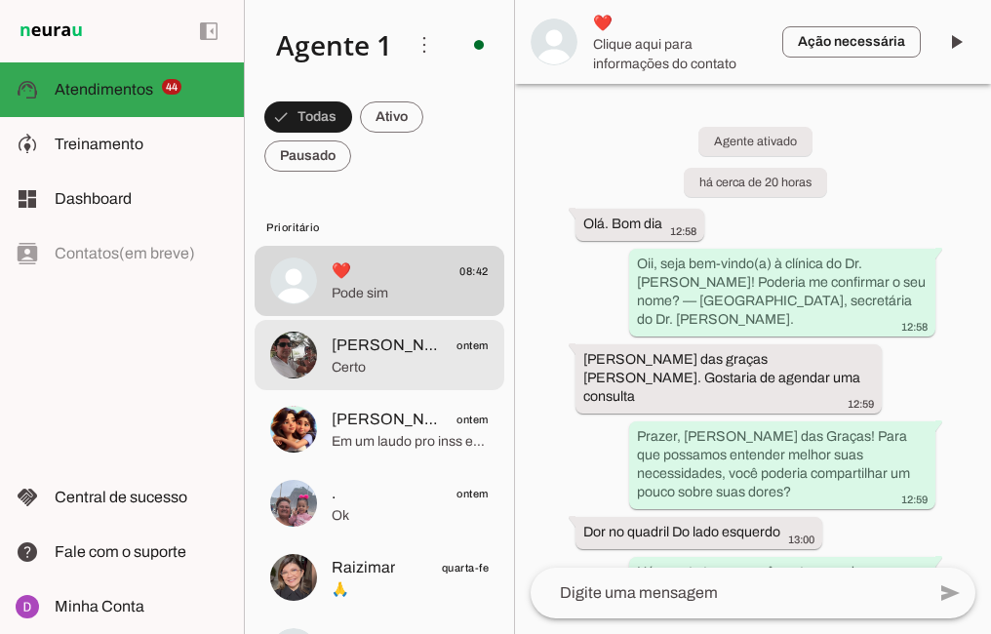
click at [427, 344] on span "[PERSON_NAME] ontem" at bounding box center [410, 346] width 157 height 24
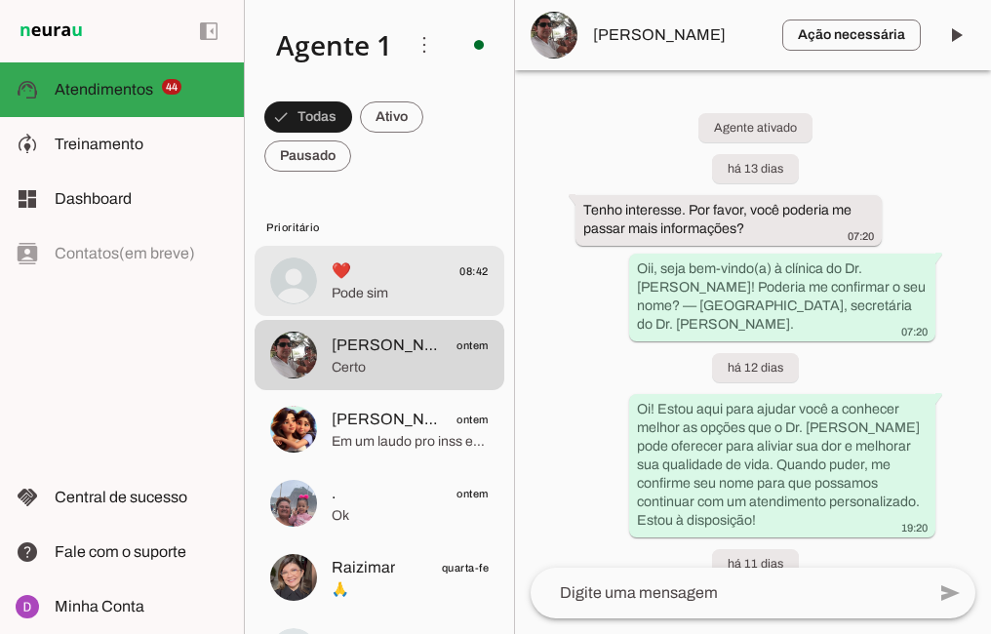
click at [380, 299] on span "Pode sim" at bounding box center [410, 294] width 157 height 20
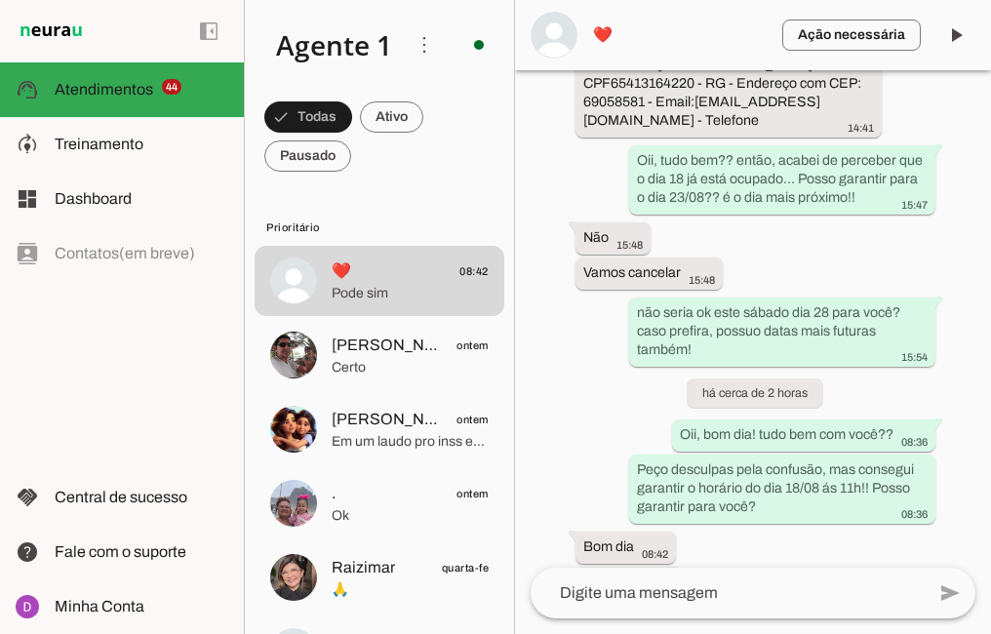
scroll to position [2364, 0]
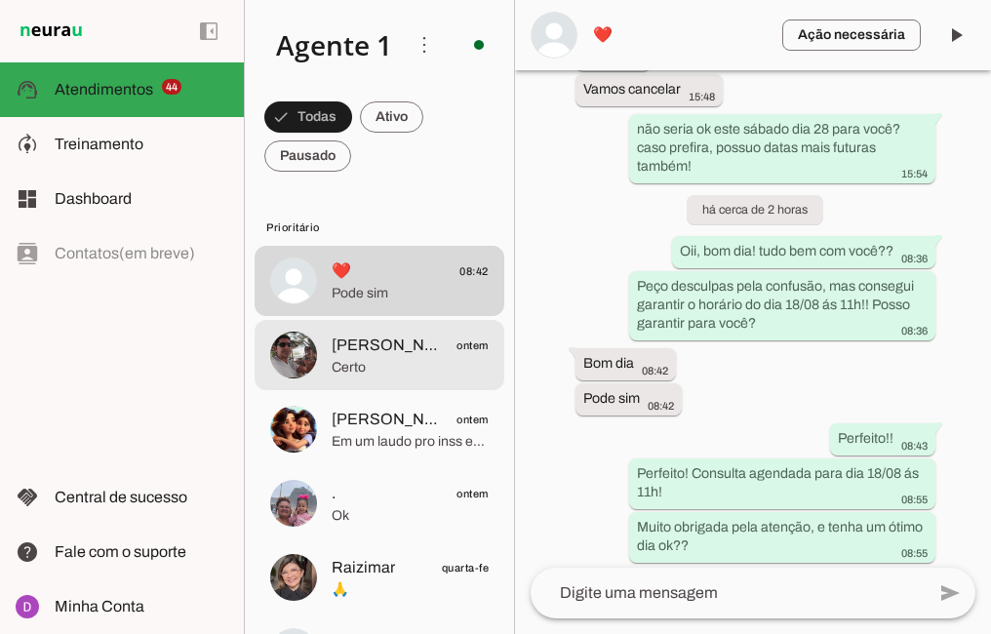
click at [359, 362] on span "Certo" at bounding box center [410, 368] width 157 height 20
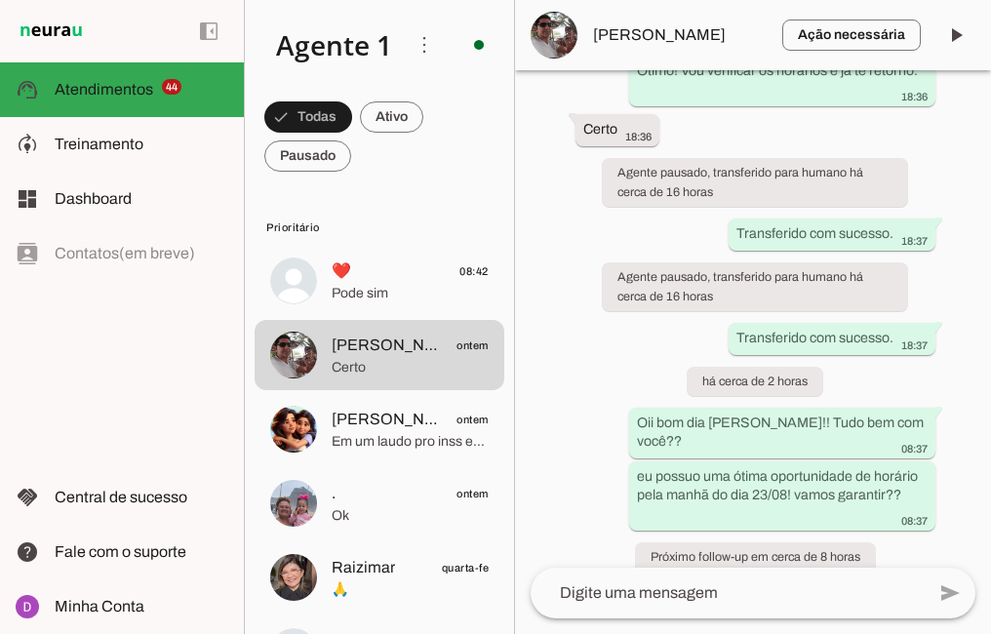
scroll to position [1871, 0]
